Goal: Transaction & Acquisition: Obtain resource

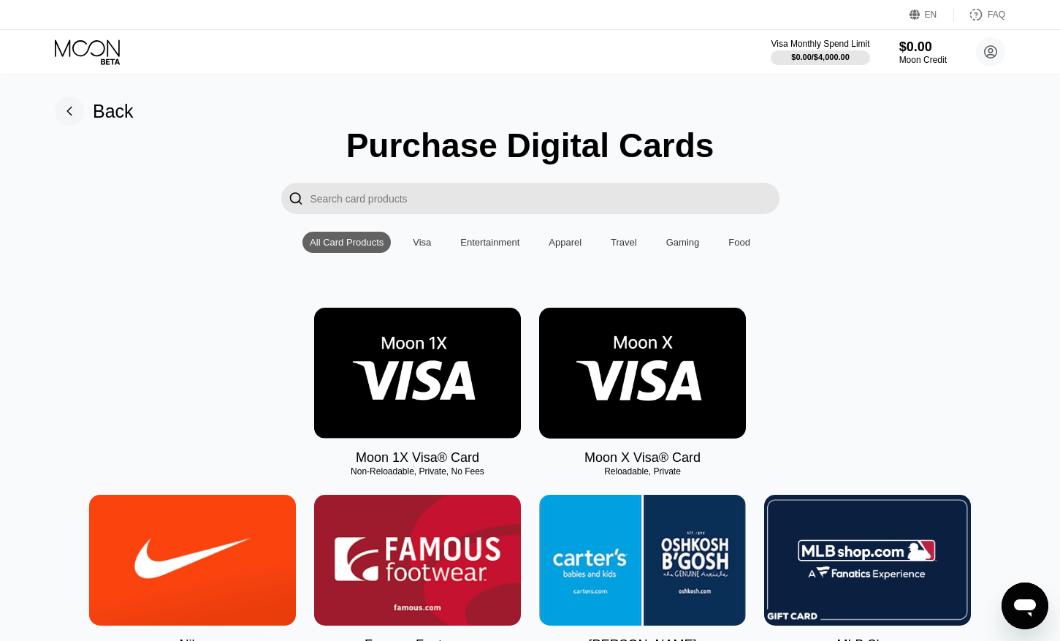
click at [641, 398] on img at bounding box center [642, 373] width 207 height 131
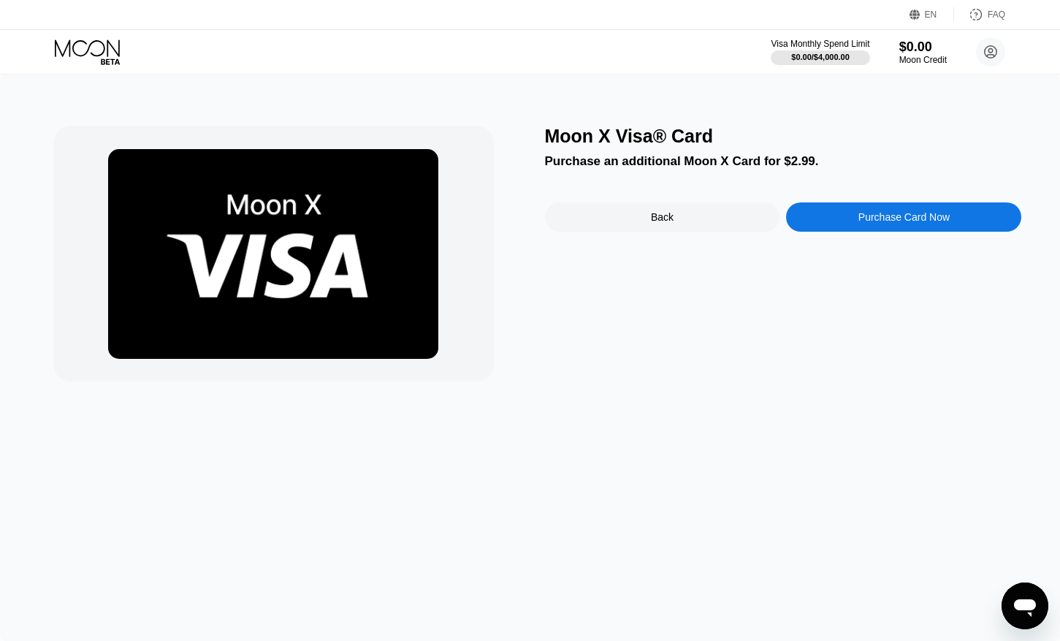
click at [698, 209] on div "Back" at bounding box center [662, 216] width 235 height 29
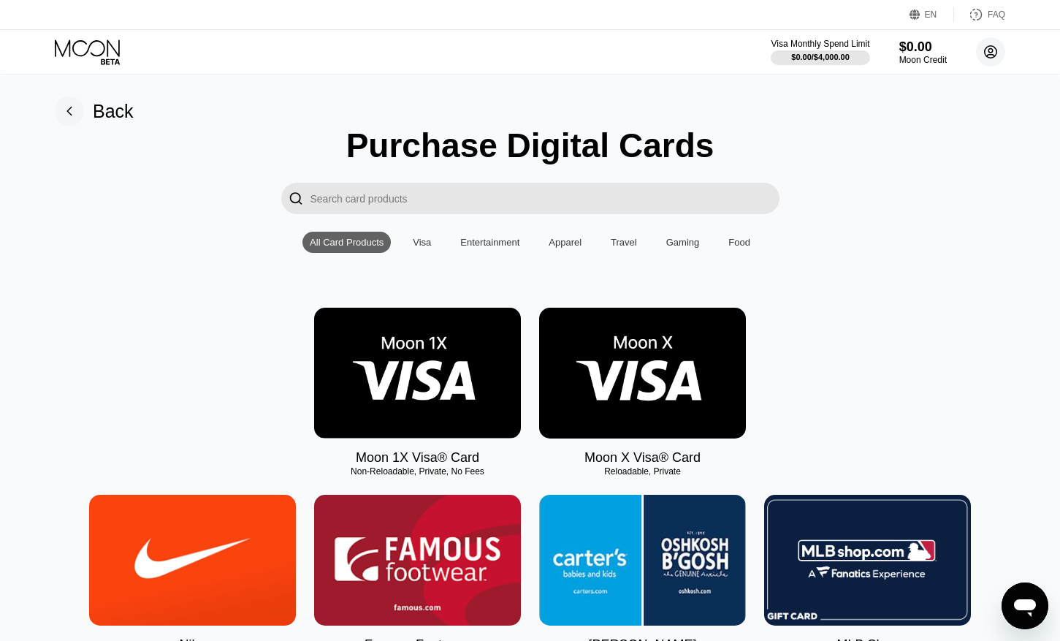
click at [985, 55] on icon at bounding box center [991, 52] width 12 height 12
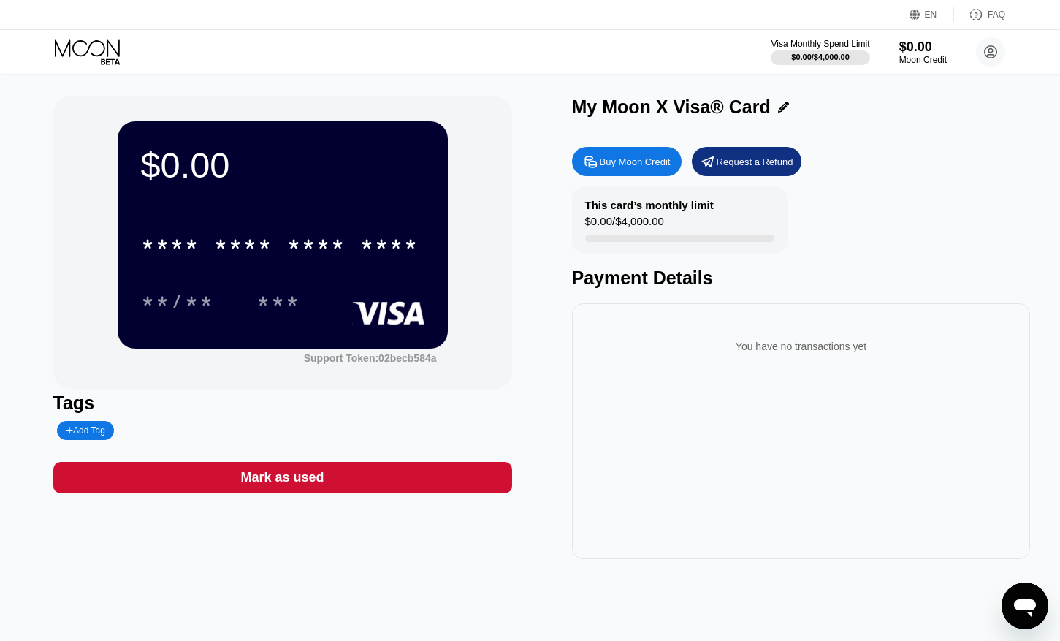
click at [66, 54] on icon at bounding box center [89, 52] width 68 height 26
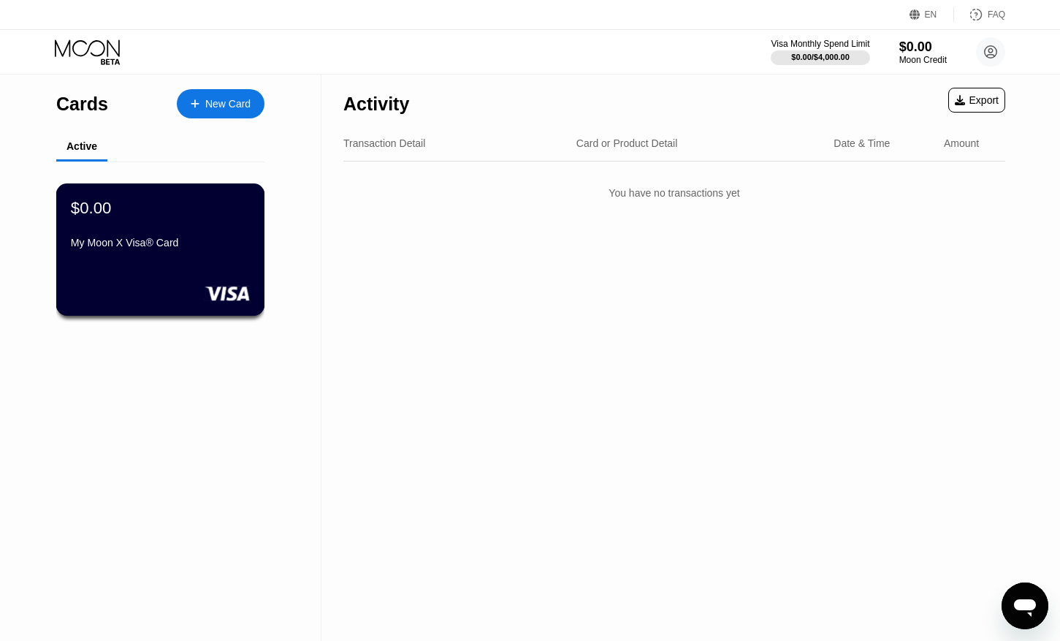
click at [167, 221] on div "$0.00 My Moon X Visa® Card" at bounding box center [160, 226] width 179 height 56
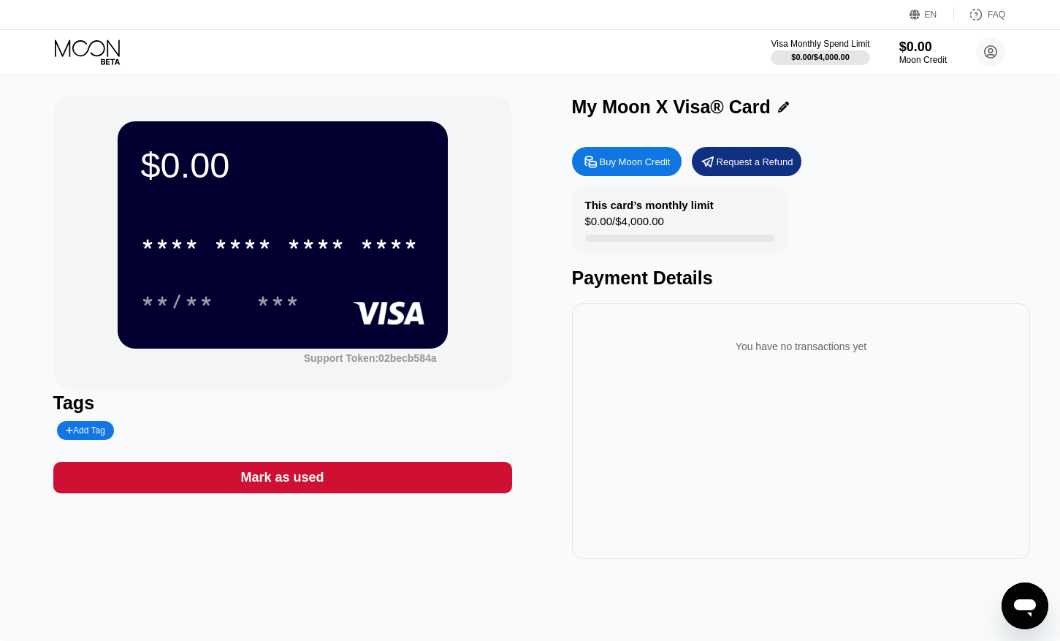
click at [367, 203] on div "$0.00 * * * * * * * * * * * * **** **/** ***" at bounding box center [283, 234] width 330 height 226
click at [610, 162] on div "Buy Moon Credit" at bounding box center [635, 162] width 71 height 12
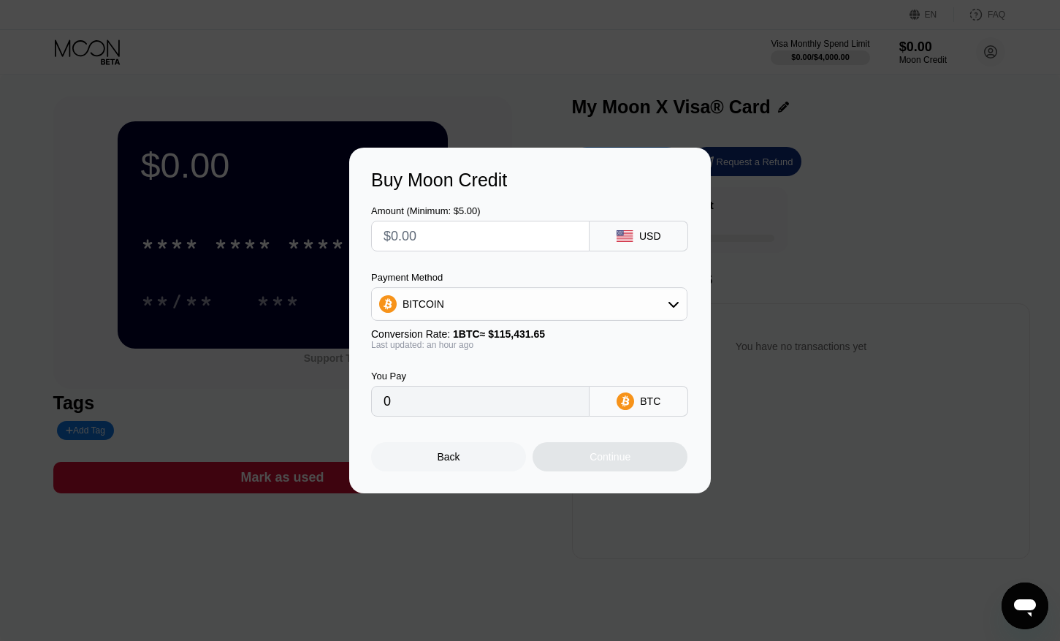
click at [454, 455] on div "Back" at bounding box center [449, 457] width 23 height 12
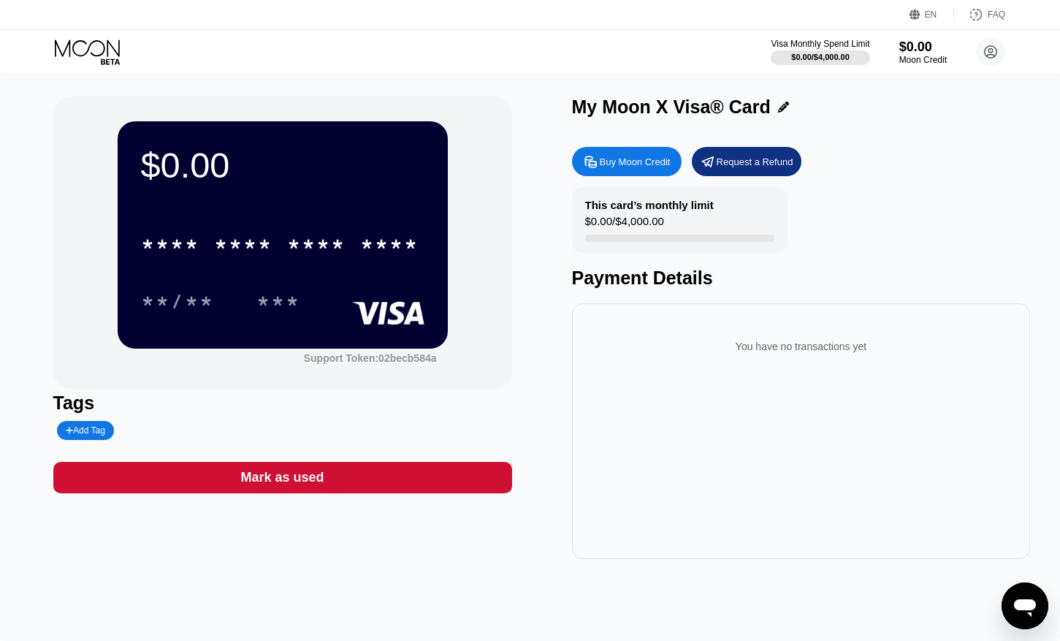
click at [913, 33] on div "Visa Monthly Spend Limit $0.00 / $4,000.00 $0.00 Moon Credit yugonlendiadway@gm…" at bounding box center [530, 52] width 1060 height 44
click at [914, 42] on div "$0.00" at bounding box center [922, 46] width 49 height 15
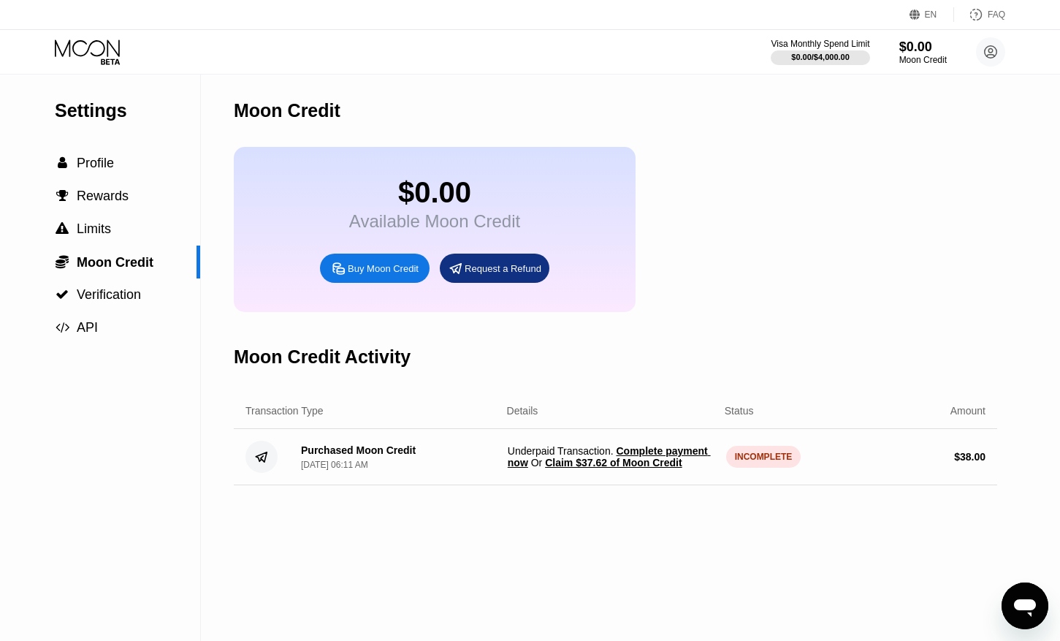
click at [632, 459] on span "Claim $37.62 of Moon Credit" at bounding box center [613, 463] width 137 height 12
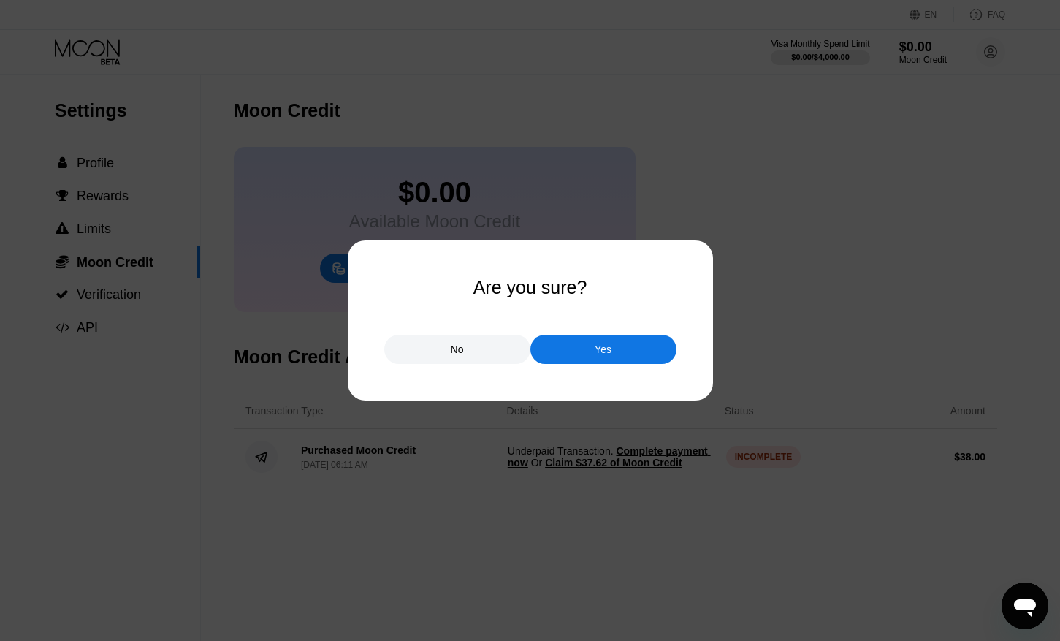
click at [589, 352] on div "Yes" at bounding box center [603, 349] width 146 height 29
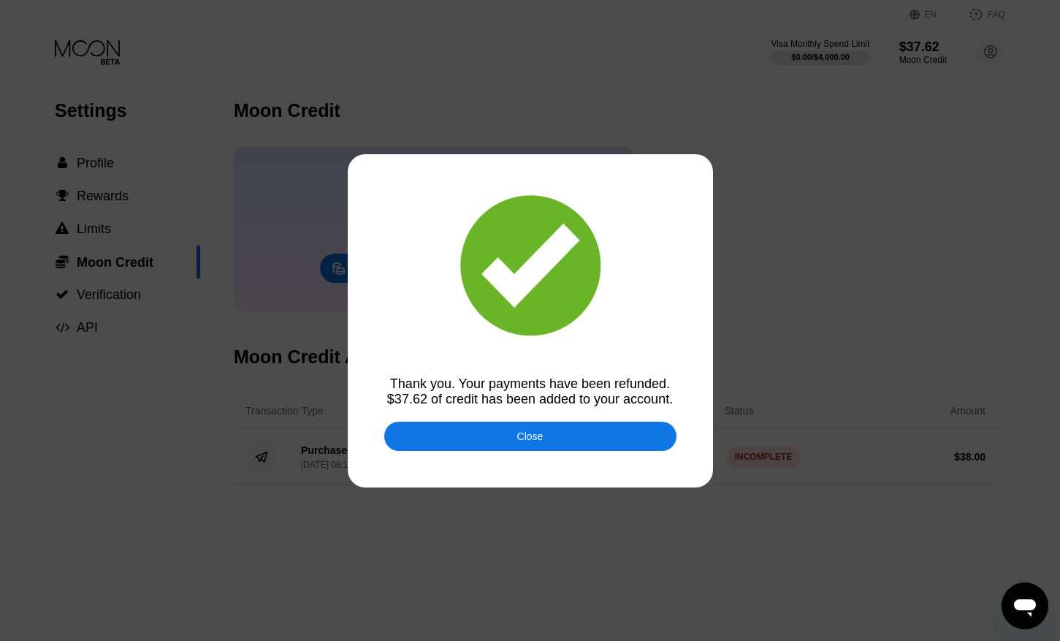
click at [508, 451] on div at bounding box center [530, 320] width 1060 height 641
click at [530, 435] on div "Close" at bounding box center [530, 436] width 26 height 12
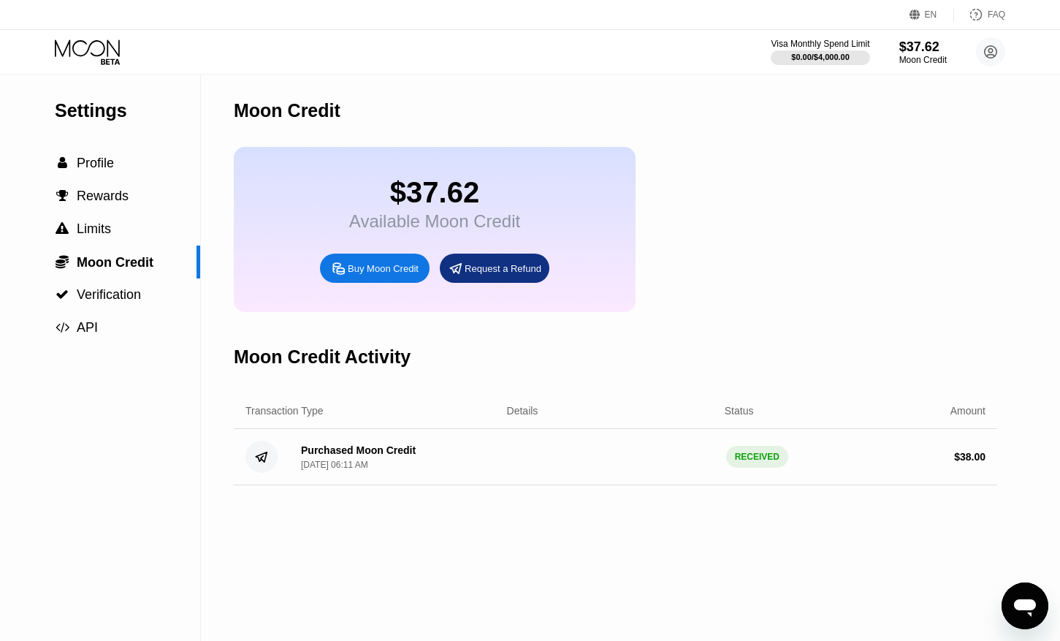
click at [99, 58] on icon at bounding box center [89, 52] width 68 height 26
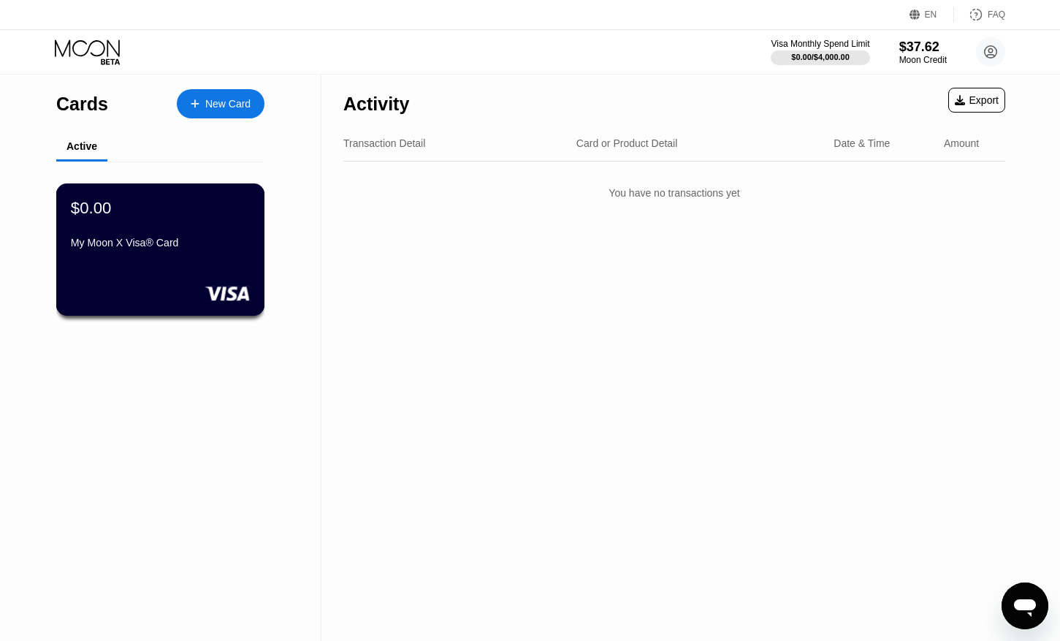
click at [169, 275] on div "$0.00 My Moon X Visa® Card" at bounding box center [160, 249] width 209 height 132
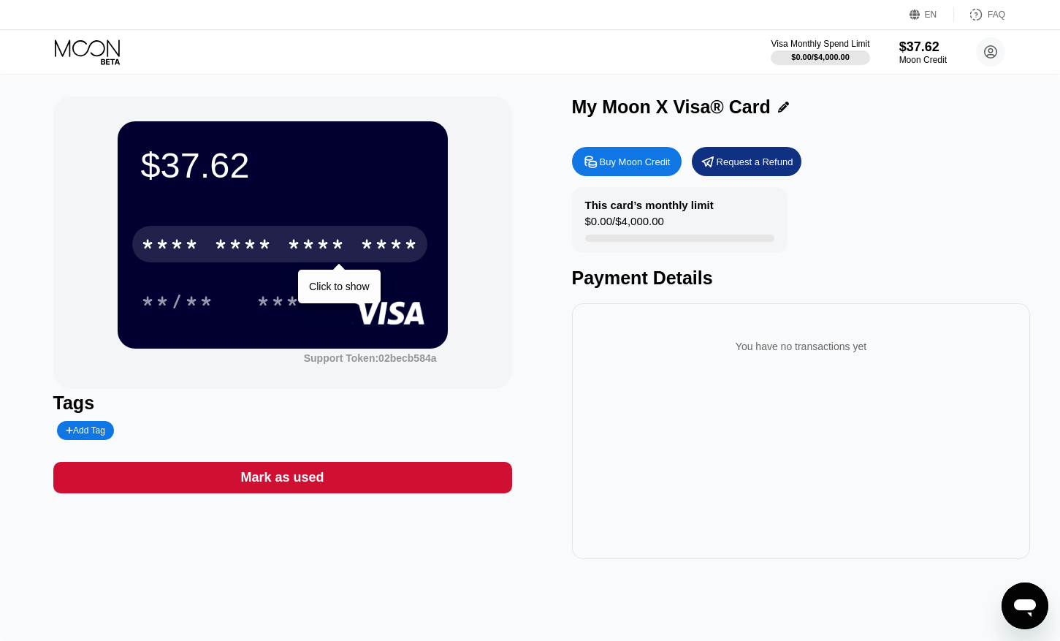
click at [271, 242] on div "* * * *" at bounding box center [243, 245] width 58 height 23
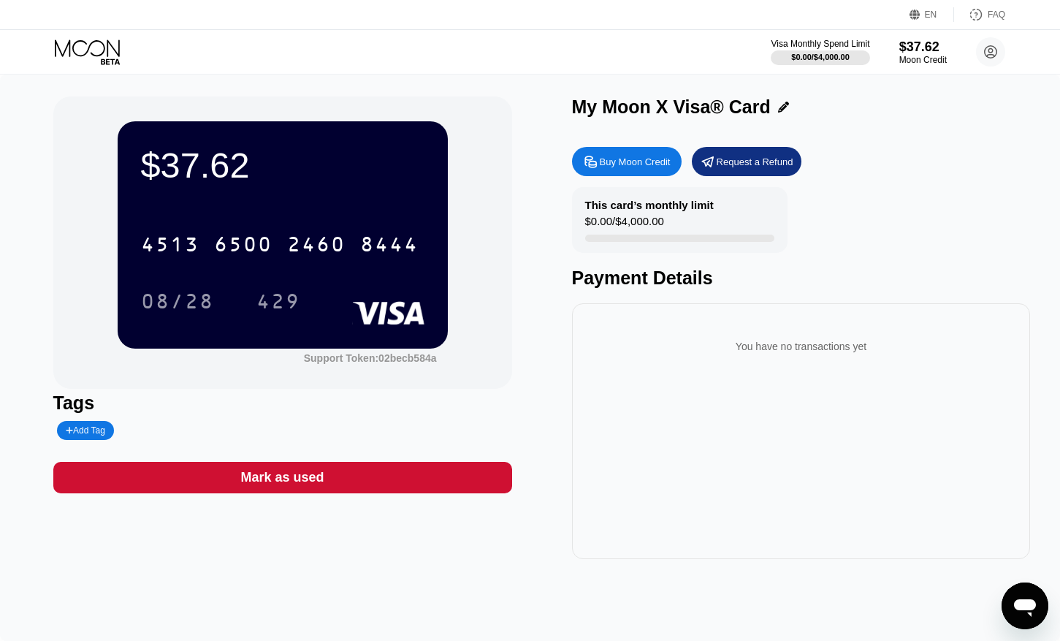
click at [85, 55] on icon at bounding box center [89, 52] width 68 height 26
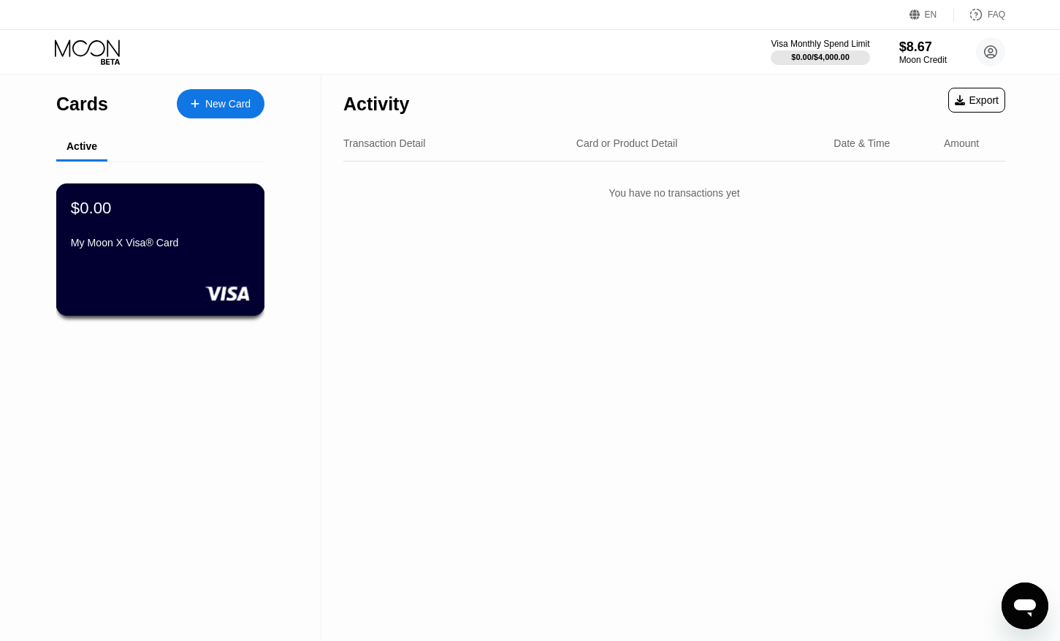
click at [198, 232] on div "$0.00 My Moon X Visa® Card" at bounding box center [160, 226] width 179 height 56
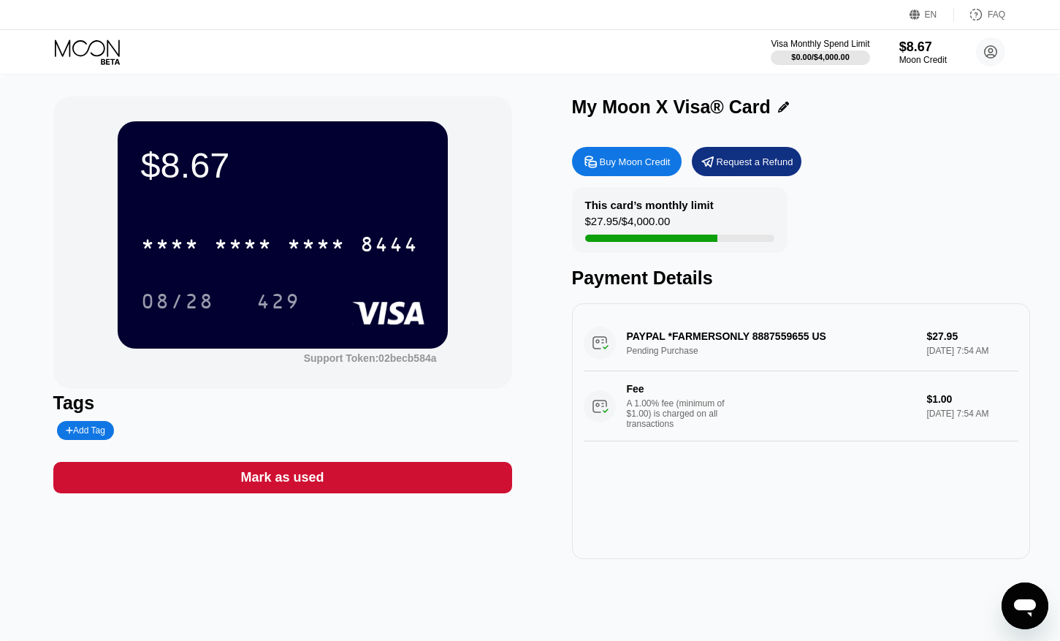
click at [77, 42] on icon at bounding box center [89, 52] width 68 height 26
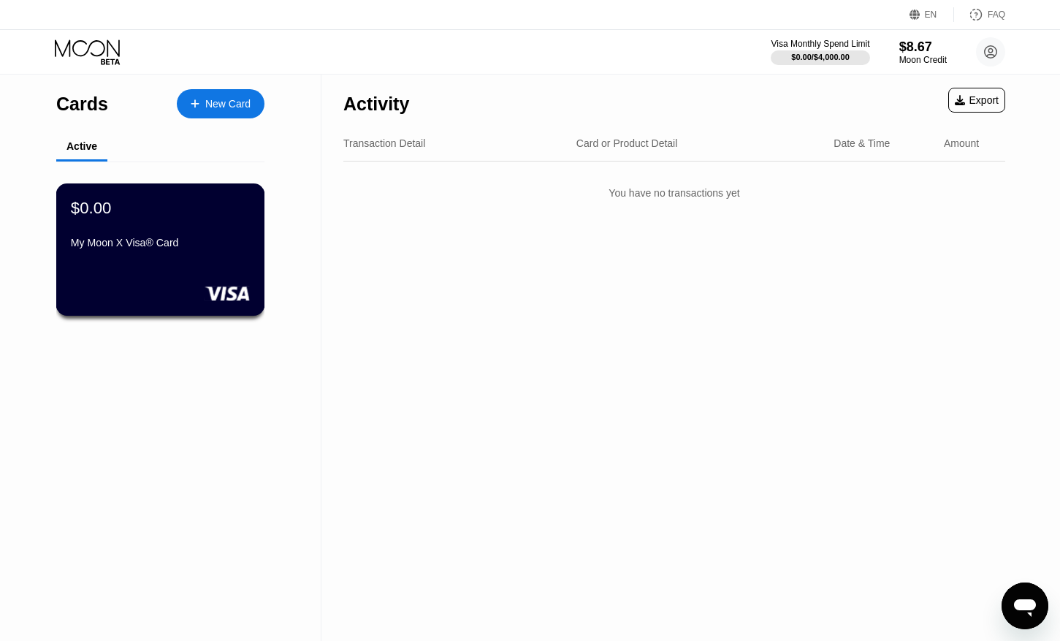
click at [162, 223] on div "$0.00 My Moon X Visa® Card" at bounding box center [160, 226] width 179 height 56
